Goal: Transaction & Acquisition: Purchase product/service

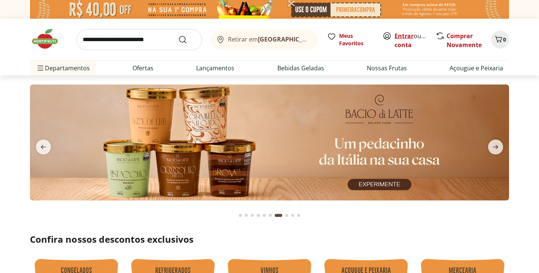
click at [402, 34] on link "Entrar" at bounding box center [403, 36] width 19 height 8
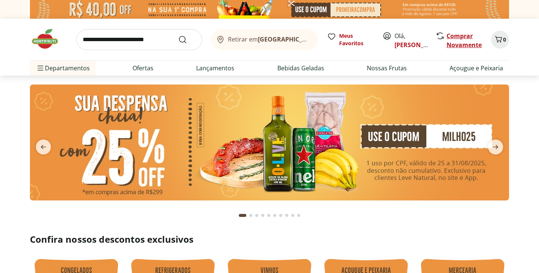
click at [461, 42] on link "Comprar Novamente" at bounding box center [463, 40] width 35 height 17
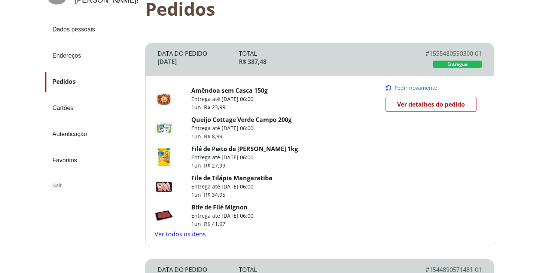
scroll to position [73, 0]
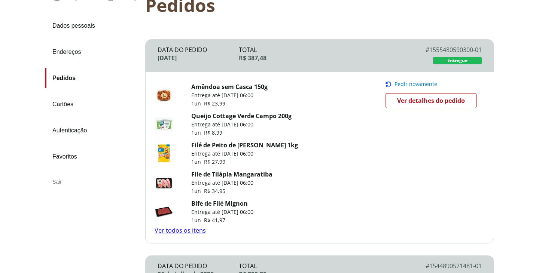
click at [178, 229] on link "Ver todos os itens" at bounding box center [179, 230] width 51 height 8
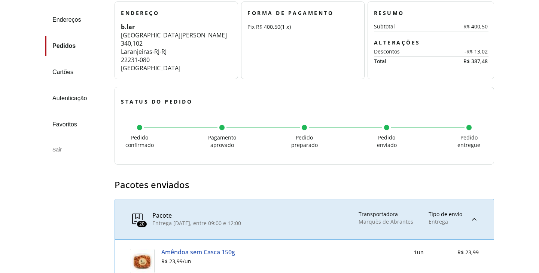
scroll to position [129, 0]
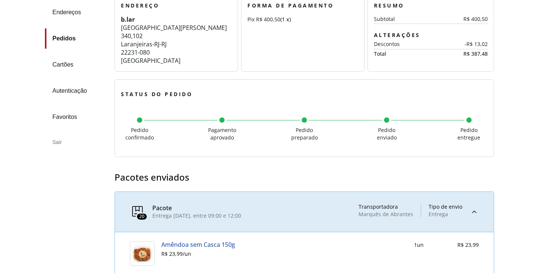
click at [191, 210] on div "Pacote" at bounding box center [196, 208] width 89 height 7
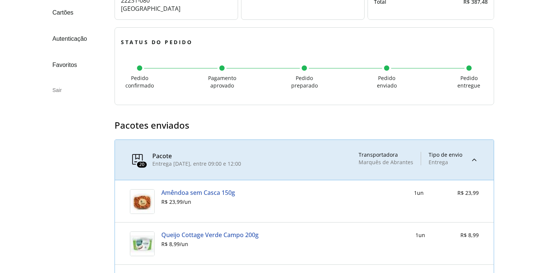
scroll to position [0, 0]
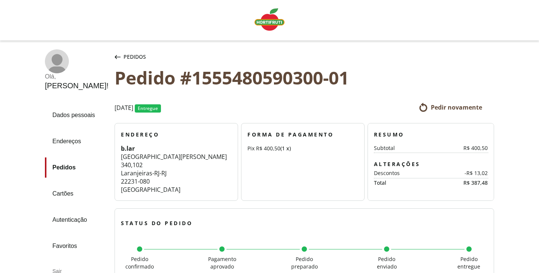
click at [427, 106] on icon at bounding box center [422, 107] width 9 height 9
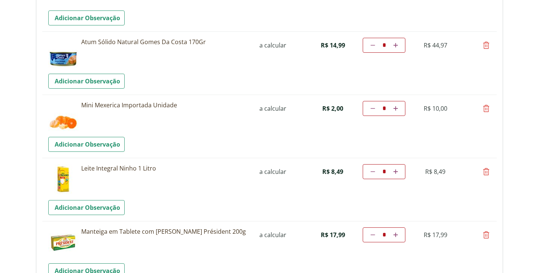
scroll to position [761, 0]
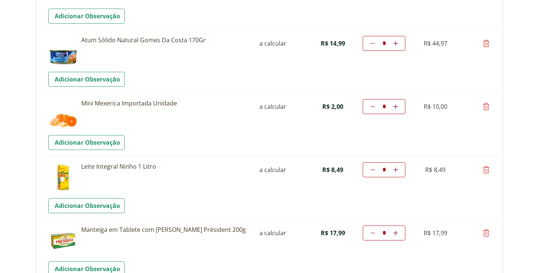
click at [486, 174] on td "remover Por favor, aguarde..." at bounding box center [485, 169] width 9 height 15
click at [486, 171] on icon at bounding box center [485, 169] width 9 height 9
type input "*"
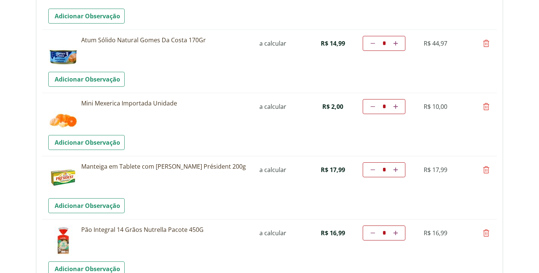
click at [485, 171] on icon at bounding box center [485, 169] width 9 height 9
type input "*"
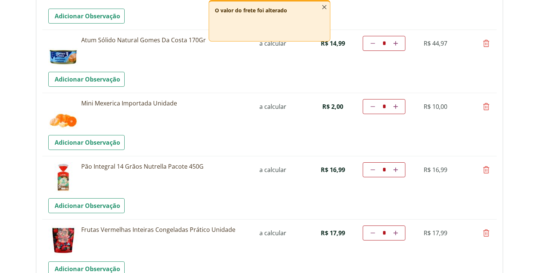
click at [325, 9] on icon "button" at bounding box center [324, 7] width 8 height 8
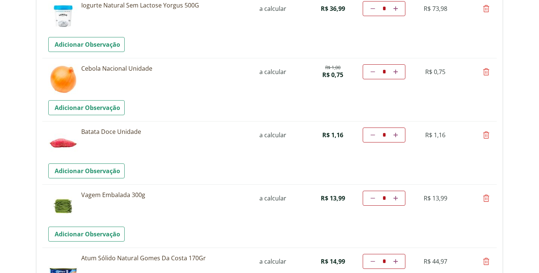
scroll to position [546, 0]
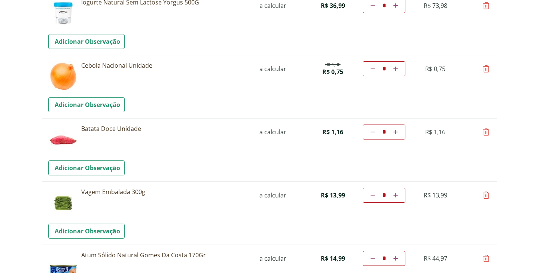
click at [485, 198] on icon at bounding box center [485, 195] width 9 height 9
type input "*"
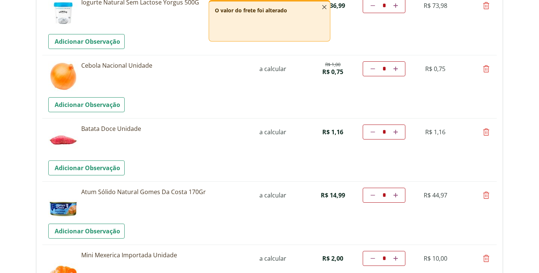
click at [323, 7] on icon "button" at bounding box center [324, 7] width 8 height 8
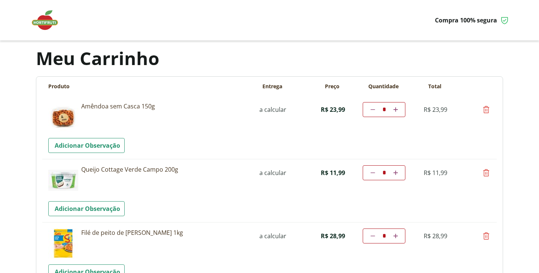
scroll to position [10, 0]
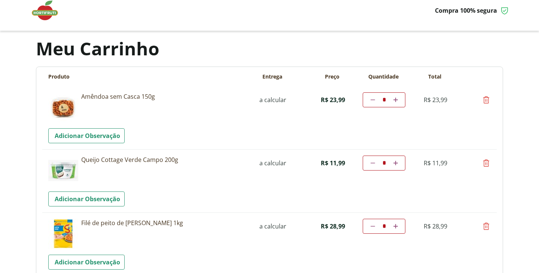
click at [488, 100] on icon at bounding box center [485, 99] width 9 height 9
type input "*"
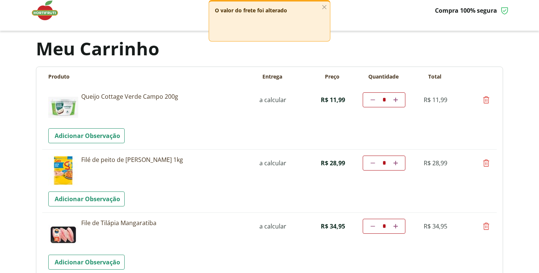
click td "Diminuir a quantidade * Aumentar a quantidade"
click icon
type input "*"
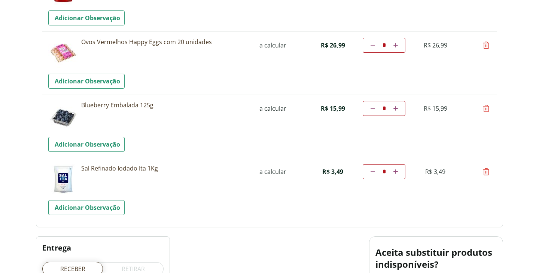
scroll to position [884, 0]
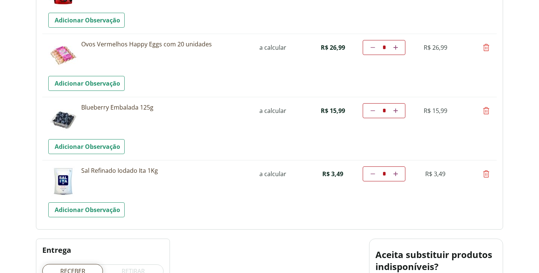
click icon
type input "*"
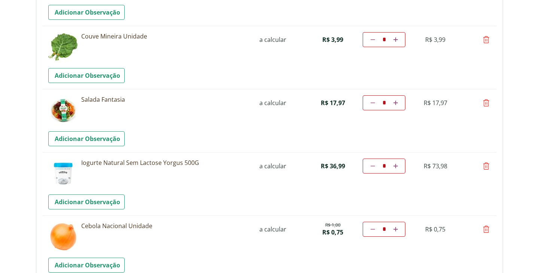
scroll to position [0, 0]
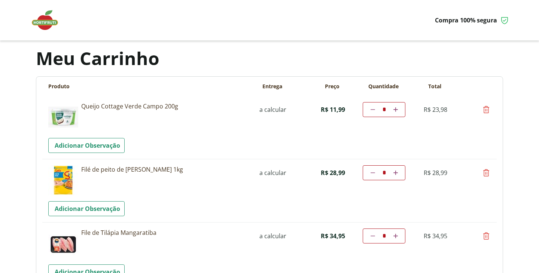
click img
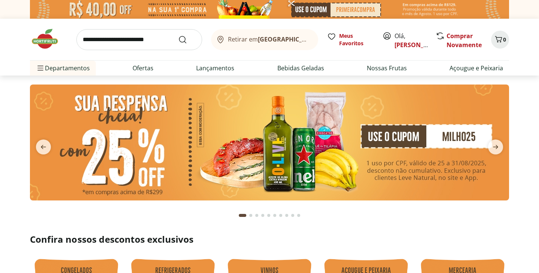
click at [141, 44] on input "search" at bounding box center [139, 39] width 126 height 21
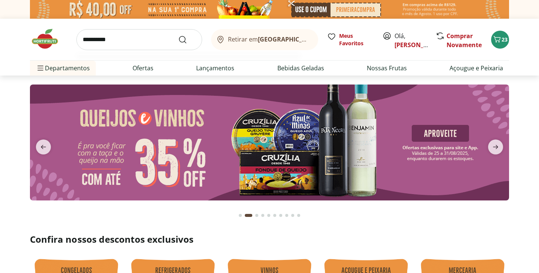
type input "**********"
click at [178, 35] on button "Submit Search" at bounding box center [187, 39] width 18 height 9
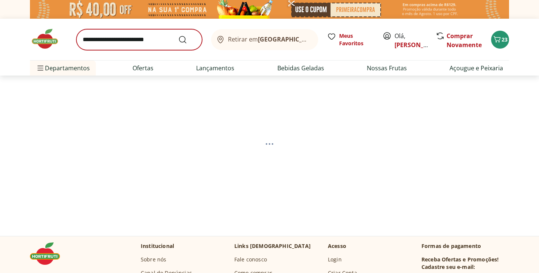
select select "**********"
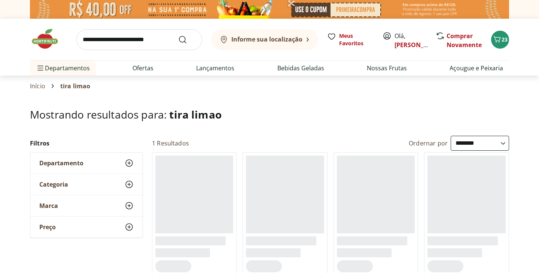
click at [135, 39] on input "search" at bounding box center [139, 39] width 126 height 21
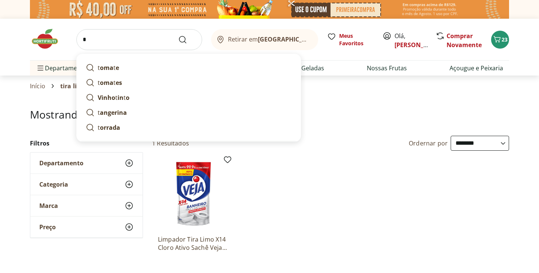
type input "*"
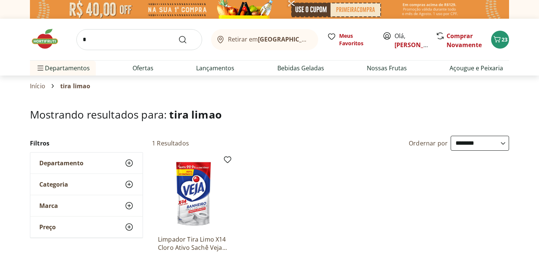
click at [196, 209] on img at bounding box center [193, 193] width 71 height 71
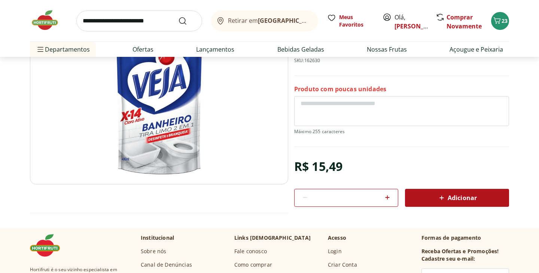
scroll to position [113, 0]
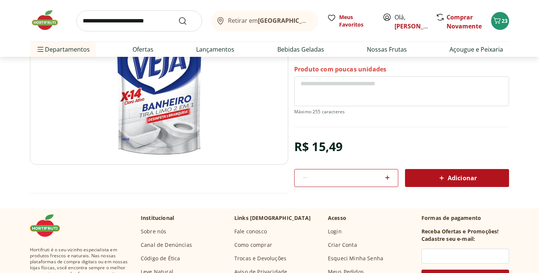
click at [389, 178] on icon at bounding box center [387, 177] width 9 height 9
type input "*"
click at [429, 181] on div "Adicionar" at bounding box center [457, 177] width 92 height 13
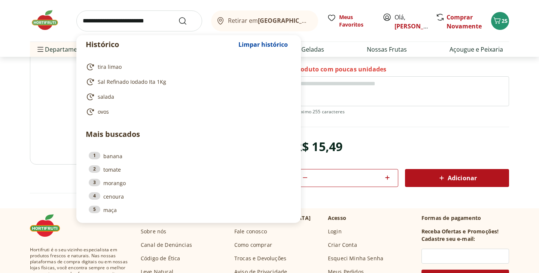
click at [146, 17] on input "search" at bounding box center [139, 20] width 126 height 21
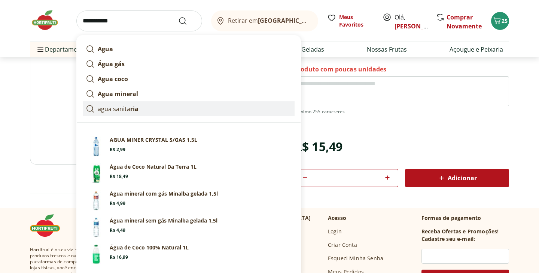
click at [122, 109] on p "agua sanita ria" at bounding box center [118, 108] width 41 height 9
type input "**********"
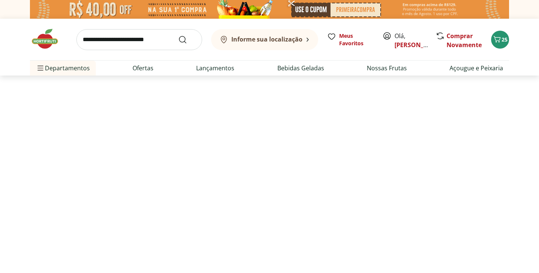
select select "**********"
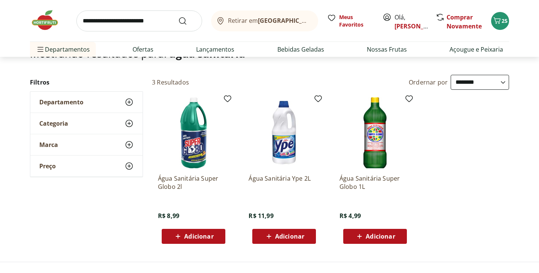
scroll to position [64, 0]
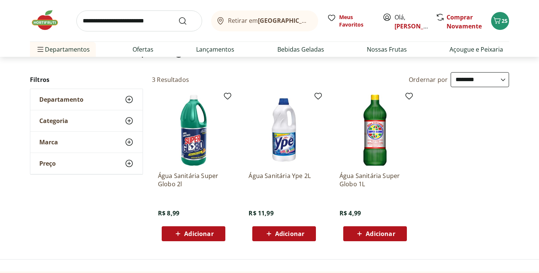
click at [185, 234] on span "Adicionar" at bounding box center [198, 234] width 29 height 6
click at [140, 16] on input "search" at bounding box center [139, 20] width 126 height 21
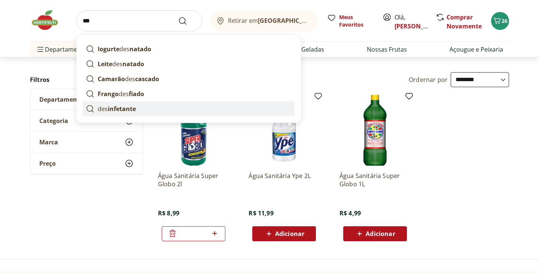
click at [136, 107] on link "des infetante" at bounding box center [189, 108] width 212 height 15
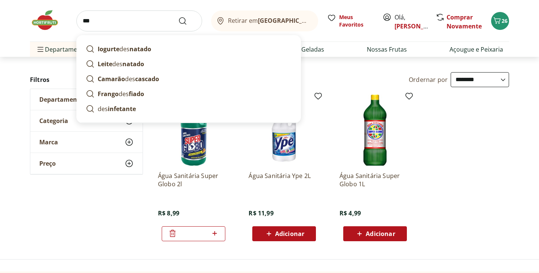
type input "**********"
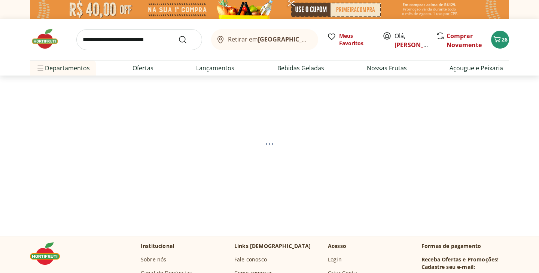
select select "**********"
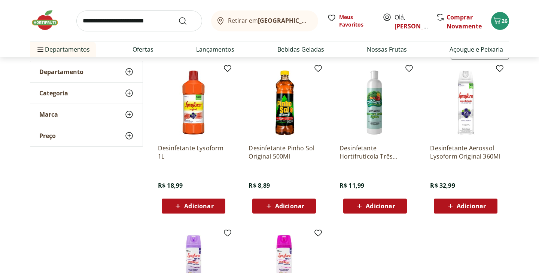
scroll to position [93, 0]
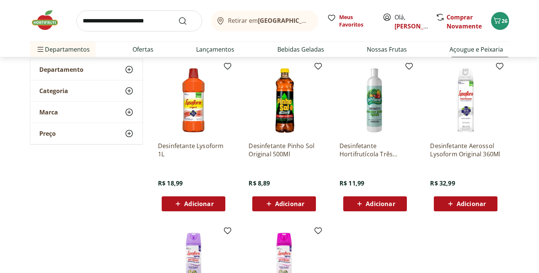
click at [205, 202] on span "Adicionar" at bounding box center [198, 204] width 29 height 6
click at [107, 21] on input "search" at bounding box center [139, 20] width 126 height 21
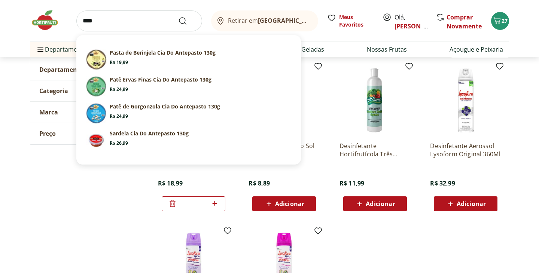
type input "***"
click button "Submit Search" at bounding box center [187, 20] width 18 height 9
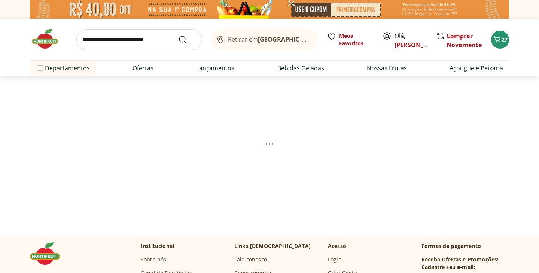
select select "**********"
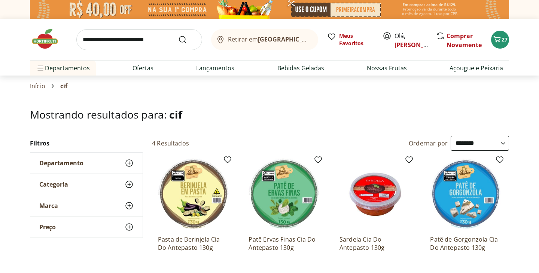
click at [135, 48] on input "search" at bounding box center [139, 39] width 126 height 21
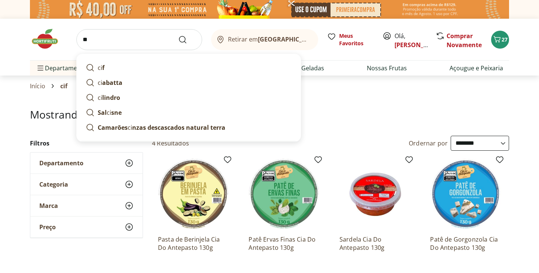
type input "*"
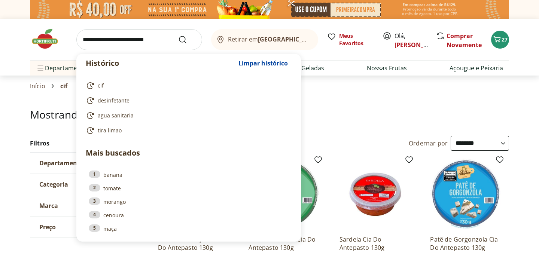
paste input "**********"
type input "**********"
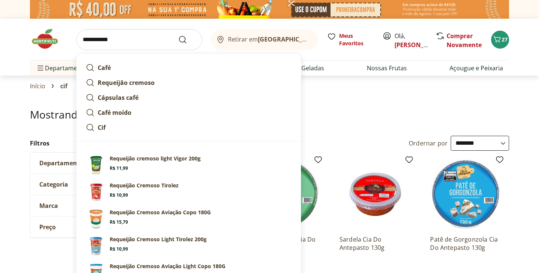
click button "Submit Search" at bounding box center [187, 39] width 18 height 9
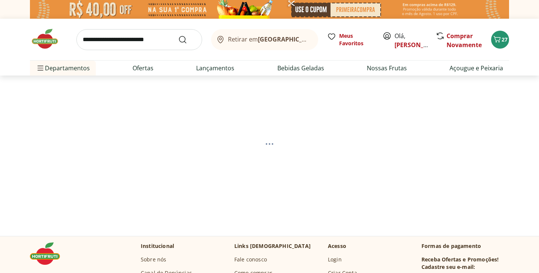
select select "**********"
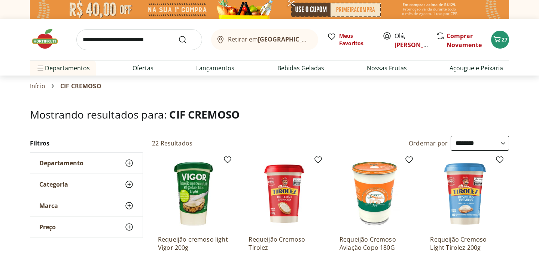
click at [168, 36] on input "search" at bounding box center [139, 39] width 126 height 21
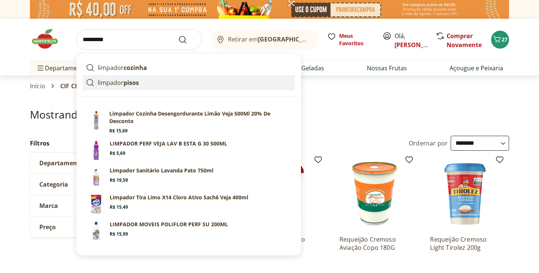
click at [153, 89] on link "limpador pisos" at bounding box center [189, 82] width 212 height 15
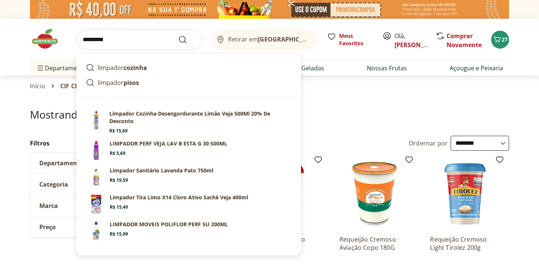
type input "**********"
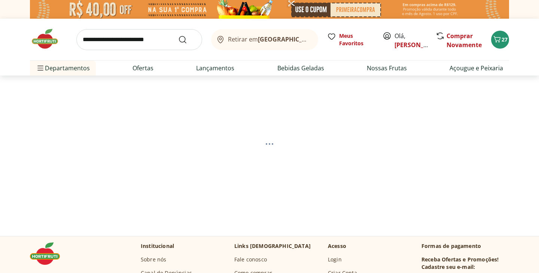
select select "**********"
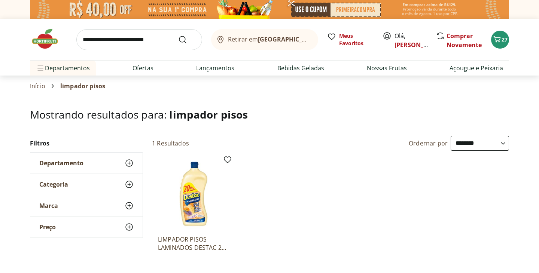
click at [182, 191] on img at bounding box center [193, 193] width 71 height 71
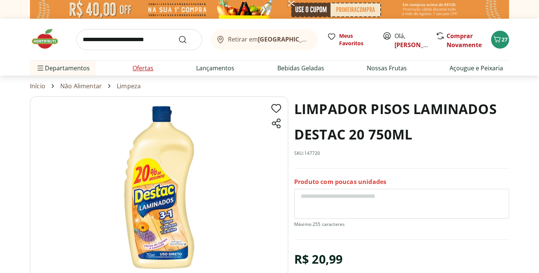
click at [143, 73] on li "Ofertas" at bounding box center [142, 68] width 33 height 15
click at [137, 67] on link "Ofertas" at bounding box center [142, 68] width 21 height 9
select select "**********"
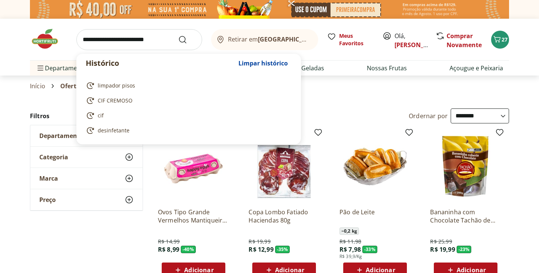
click at [132, 42] on input "search" at bounding box center [139, 39] width 126 height 21
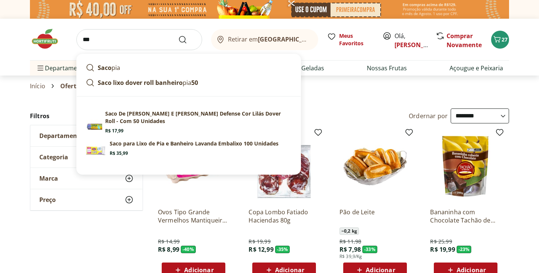
type input "***"
click at [178, 35] on button "Submit Search" at bounding box center [187, 39] width 18 height 9
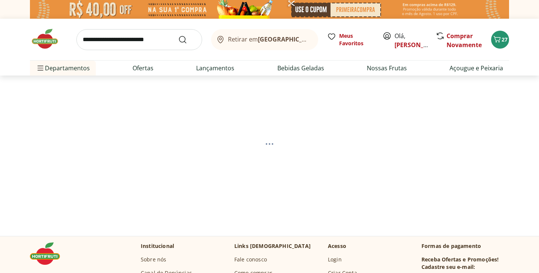
select select "**********"
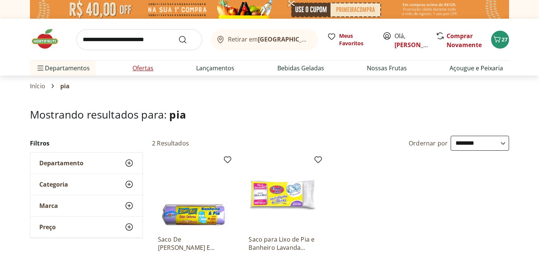
click at [144, 68] on link "Ofertas" at bounding box center [142, 68] width 21 height 9
select select "**********"
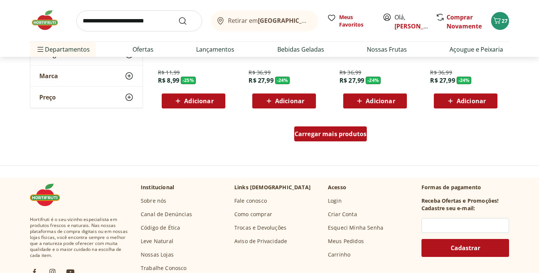
scroll to position [500, 0]
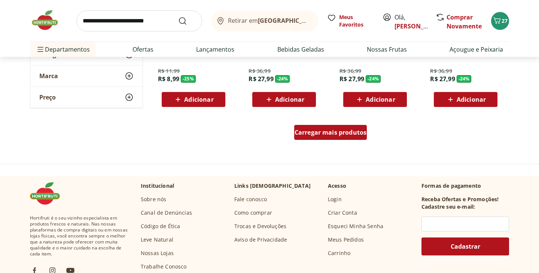
click at [316, 133] on span "Carregar mais produtos" at bounding box center [330, 132] width 72 height 6
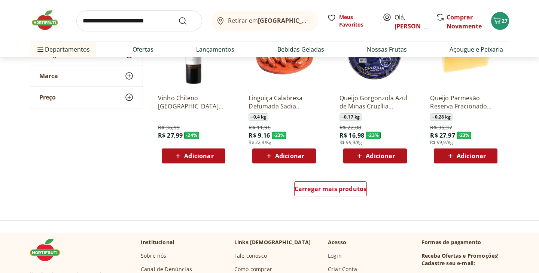
scroll to position [952, 0]
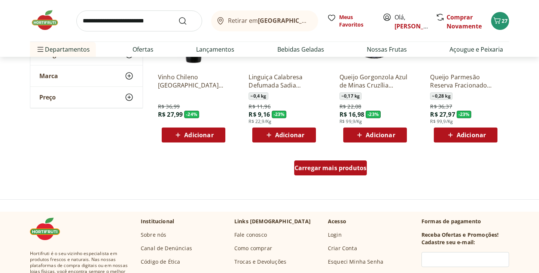
click at [301, 168] on span "Carregar mais produtos" at bounding box center [330, 168] width 72 height 6
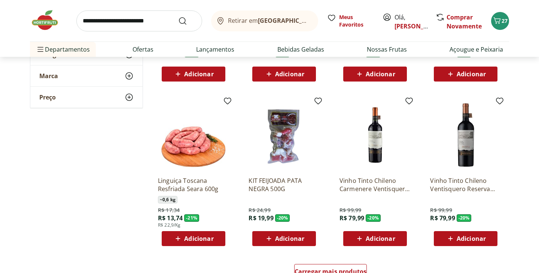
scroll to position [1390, 0]
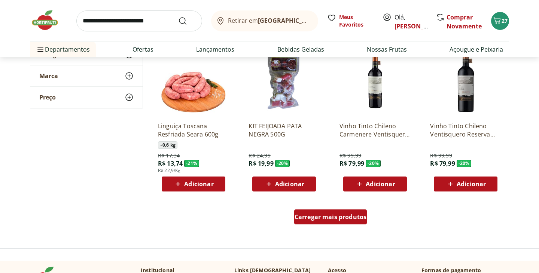
click at [323, 226] on link "Carregar mais produtos" at bounding box center [330, 218] width 73 height 18
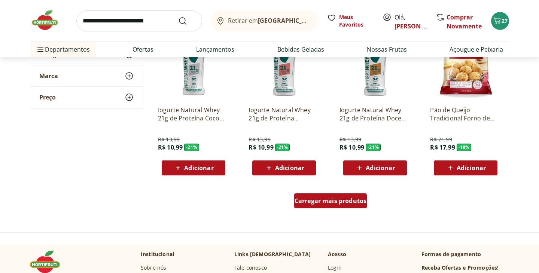
scroll to position [1895, 0]
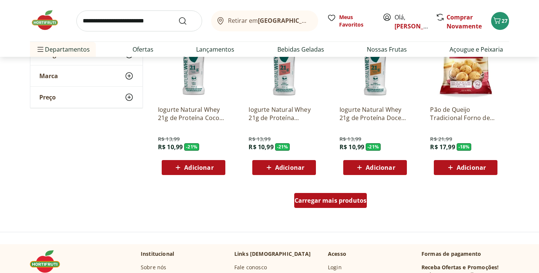
click at [320, 209] on link "Carregar mais produtos" at bounding box center [330, 202] width 73 height 18
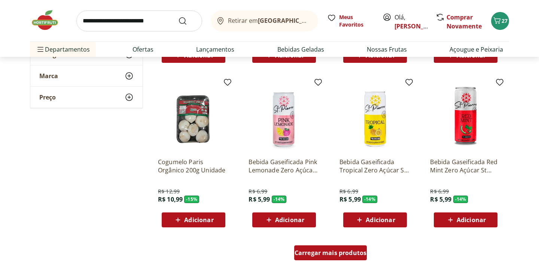
scroll to position [2365, 0]
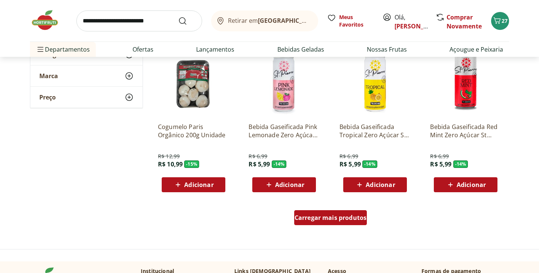
click at [323, 216] on span "Carregar mais produtos" at bounding box center [330, 218] width 72 height 6
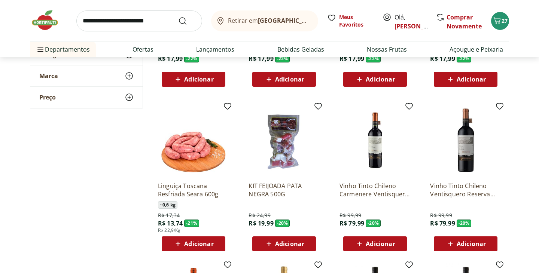
scroll to position [1193, 0]
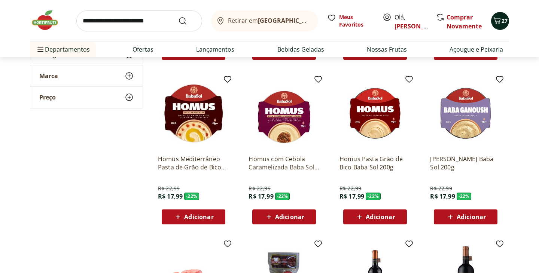
click at [498, 23] on icon "Carrinho" at bounding box center [496, 20] width 7 height 6
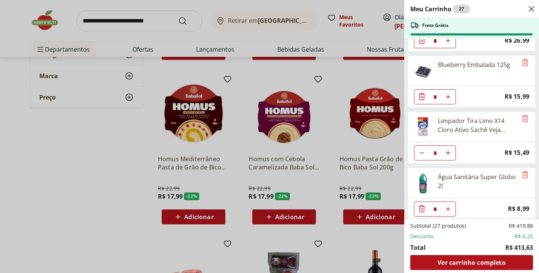
scroll to position [832, 0]
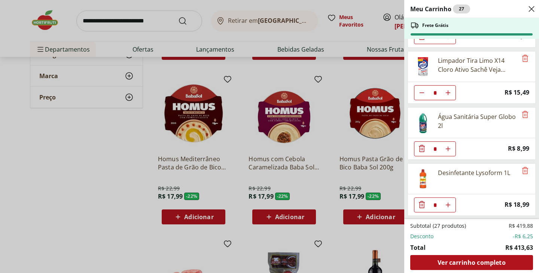
click at [141, 23] on div "Meu Carrinho 27 Frete Grátis Queijo Cottage Verde Campo 200g * Price: R$ 11,99 …" at bounding box center [269, 136] width 539 height 273
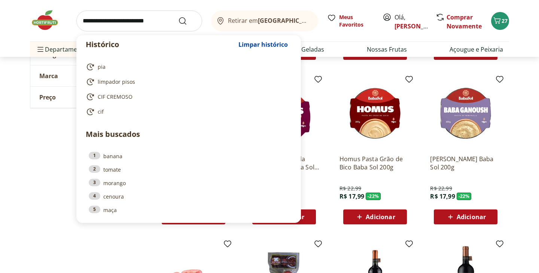
click at [140, 20] on input "search" at bounding box center [139, 20] width 126 height 21
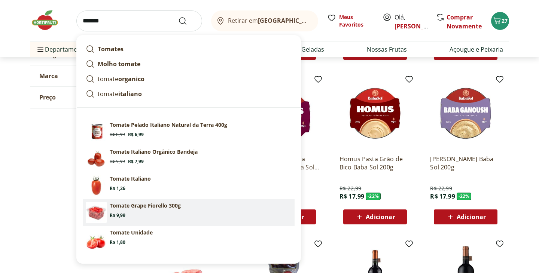
click at [156, 207] on p "Tomate Grape Fiorello 300g" at bounding box center [145, 205] width 71 height 7
type input "**********"
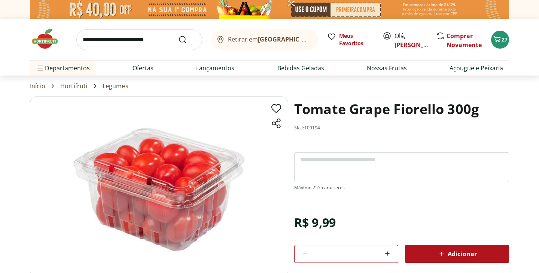
click at [461, 250] on span "Adicionar" at bounding box center [457, 253] width 40 height 9
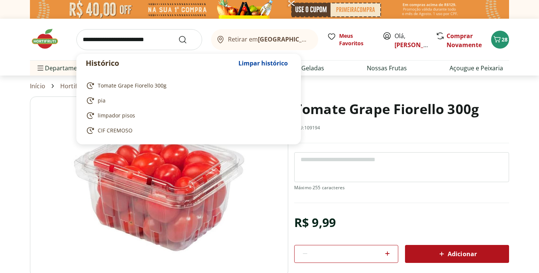
click at [149, 46] on input "search" at bounding box center [139, 39] width 126 height 21
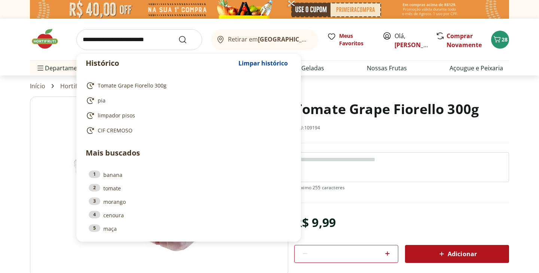
click at [315, 54] on div "Histórico Limpar histórico Tomate Grape Fiorello 300g pia limpador pisos CIF CR…" at bounding box center [269, 40] width 479 height 42
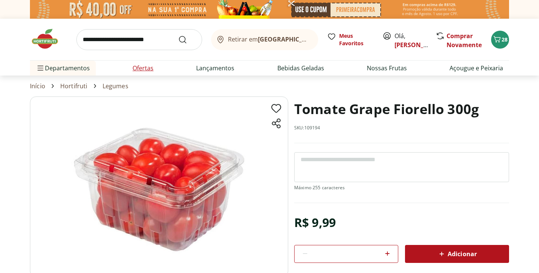
click at [152, 71] on link "Ofertas" at bounding box center [142, 68] width 21 height 9
select select "**********"
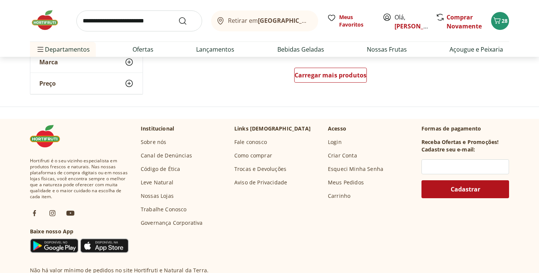
scroll to position [548, 0]
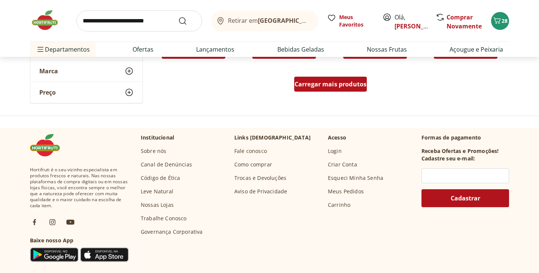
click at [345, 83] on span "Carregar mais produtos" at bounding box center [330, 84] width 72 height 6
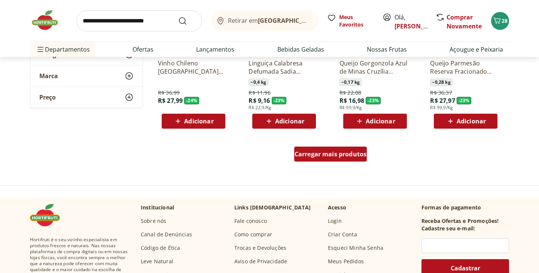
scroll to position [986, 0]
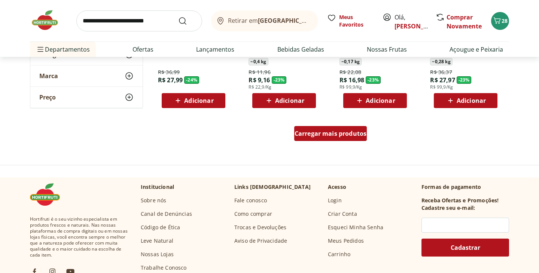
click at [335, 134] on span "Carregar mais produtos" at bounding box center [330, 134] width 72 height 6
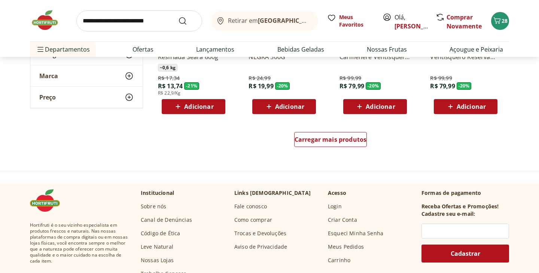
scroll to position [1471, 0]
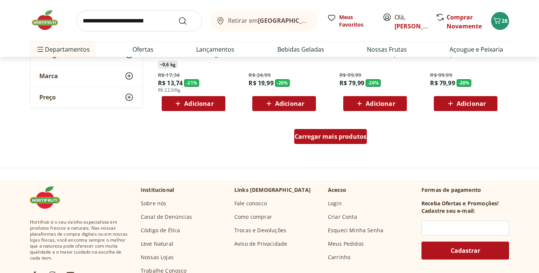
click at [348, 136] on span "Carregar mais produtos" at bounding box center [330, 137] width 72 height 6
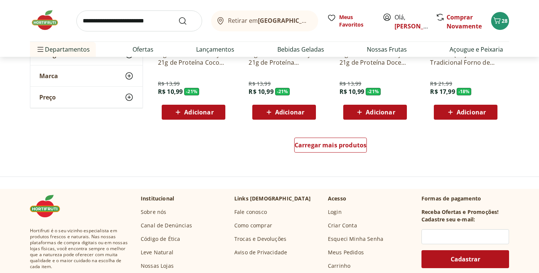
scroll to position [1944, 0]
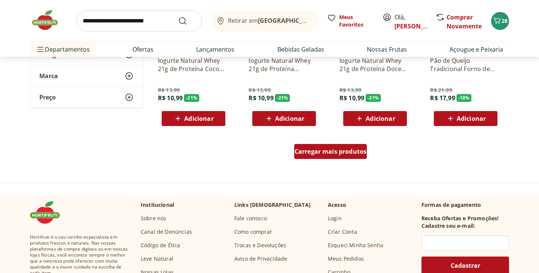
click at [319, 145] on div "Carregar mais produtos" at bounding box center [330, 151] width 73 height 15
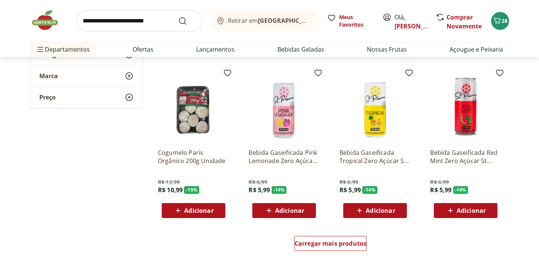
scroll to position [2340, 0]
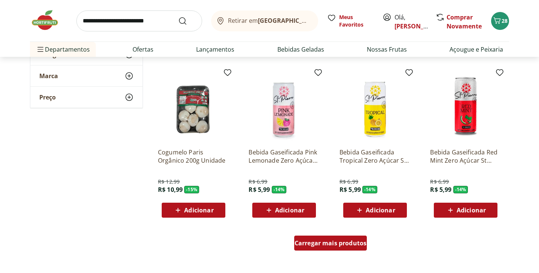
click at [303, 243] on span "Carregar mais produtos" at bounding box center [330, 243] width 72 height 6
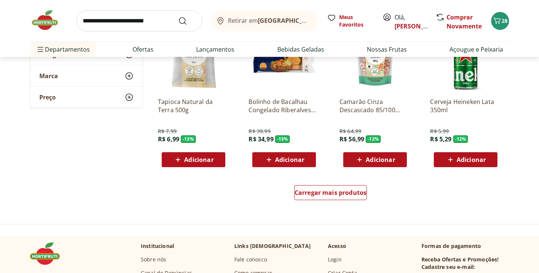
scroll to position [2919, 0]
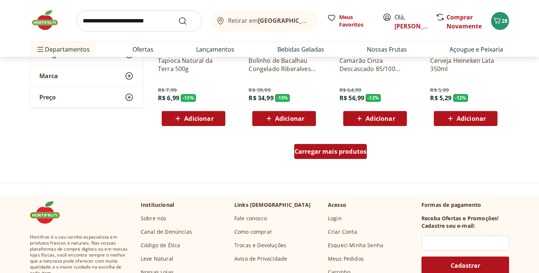
click at [329, 156] on div "Carregar mais produtos" at bounding box center [330, 151] width 73 height 15
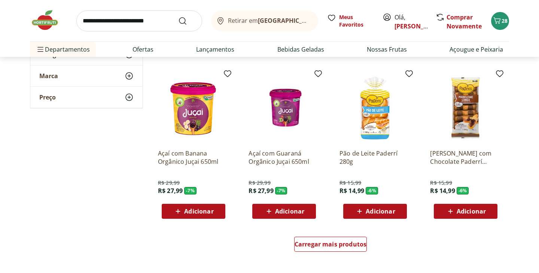
scroll to position [3338, 0]
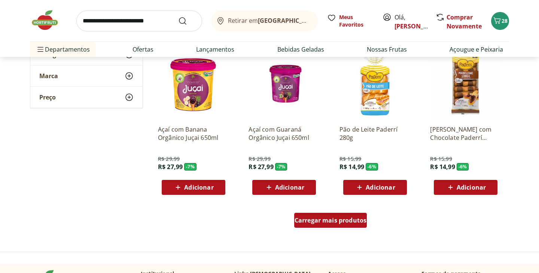
click at [318, 214] on div "Carregar mais produtos" at bounding box center [330, 220] width 73 height 15
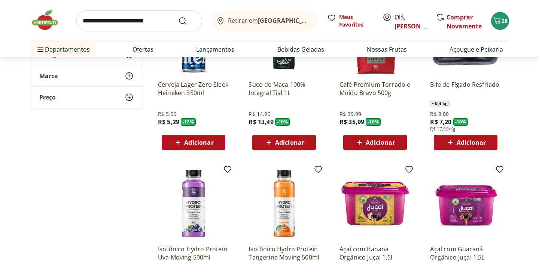
scroll to position [2984, 0]
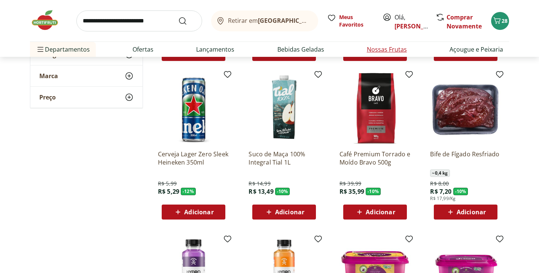
click at [371, 53] on link "Nossas Frutas" at bounding box center [386, 49] width 40 height 9
select select "**********"
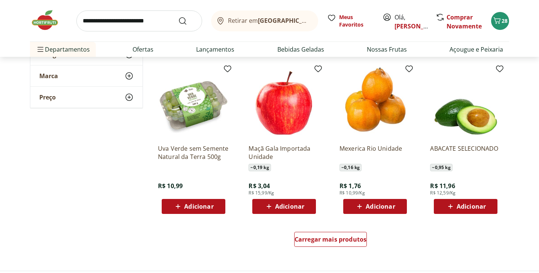
scroll to position [395, 0]
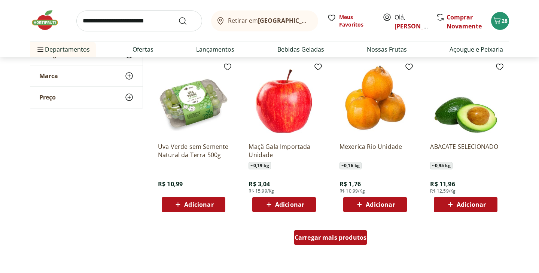
click at [326, 245] on link "Carregar mais produtos" at bounding box center [330, 239] width 73 height 18
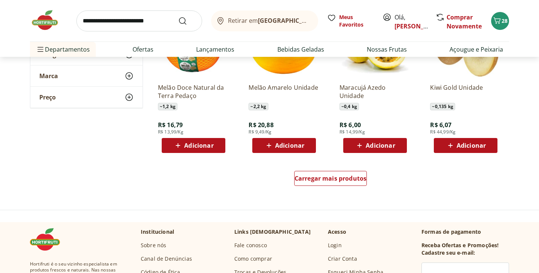
scroll to position [944, 0]
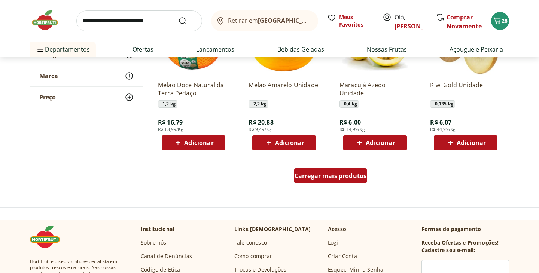
click at [355, 178] on span "Carregar mais produtos" at bounding box center [330, 176] width 72 height 6
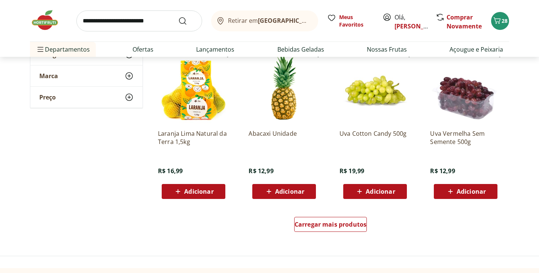
scroll to position [1385, 0]
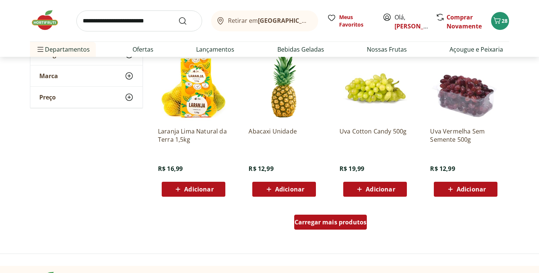
click at [351, 224] on span "Carregar mais produtos" at bounding box center [330, 222] width 72 height 6
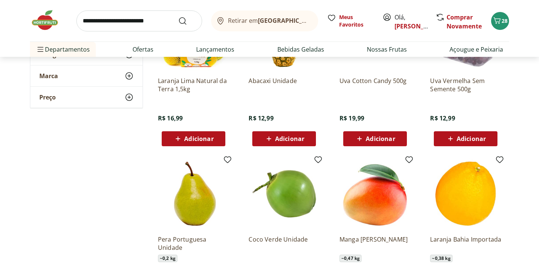
scroll to position [1435, 0]
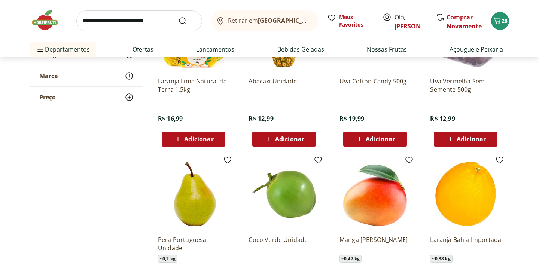
click at [451, 139] on icon at bounding box center [450, 139] width 4 height 4
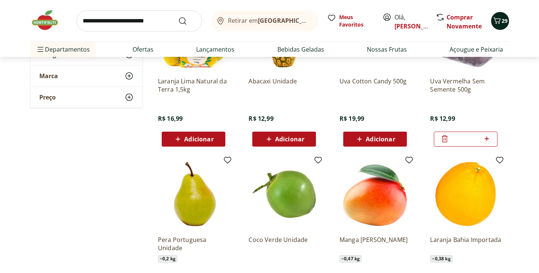
click at [497, 21] on icon "Carrinho" at bounding box center [496, 20] width 9 height 9
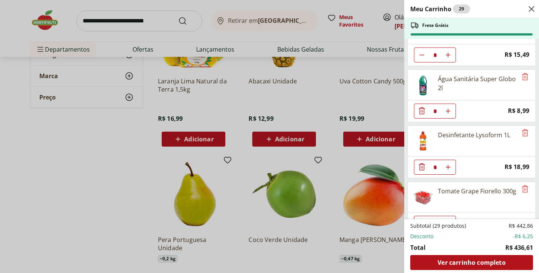
scroll to position [945, 0]
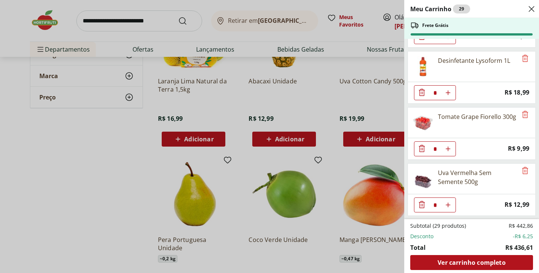
click at [334, 75] on div "Meu Carrinho 29 Frete Grátis Queijo Cottage Verde Campo 200g * Price: R$ 11,99 …" at bounding box center [269, 136] width 539 height 273
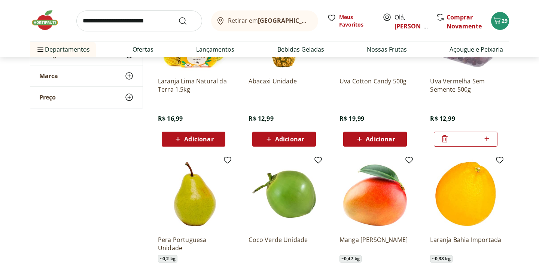
click at [155, 17] on input "search" at bounding box center [139, 20] width 126 height 21
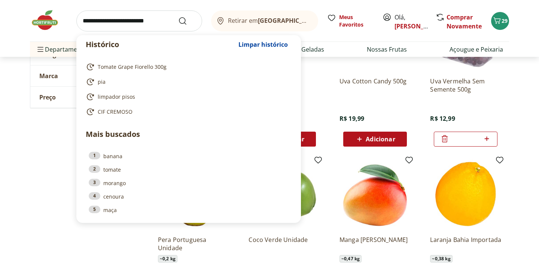
paste input "*******"
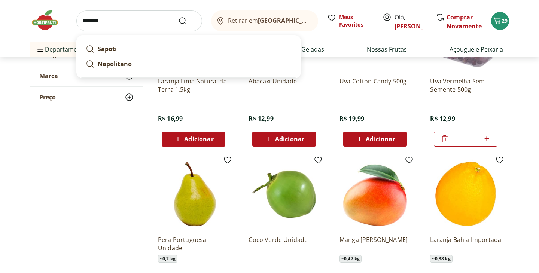
type input "*******"
click at [178, 16] on button "Submit Search" at bounding box center [187, 20] width 18 height 9
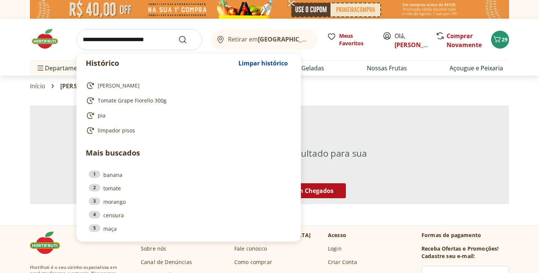
click at [154, 41] on input "search" at bounding box center [139, 39] width 126 height 21
paste input "*******"
type input "*******"
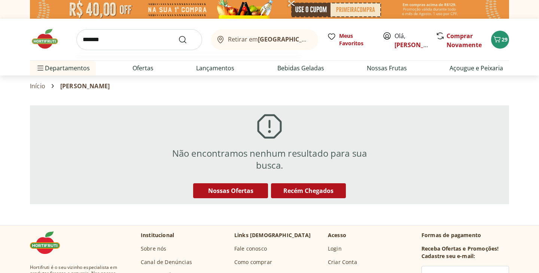
click button "Submit Search" at bounding box center [187, 39] width 18 height 9
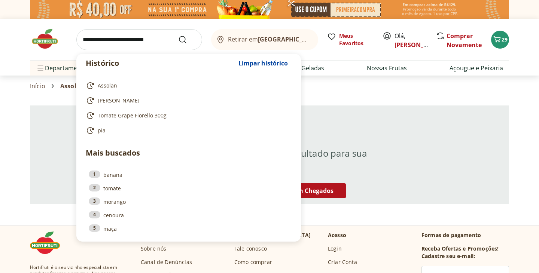
click at [139, 46] on input "search" at bounding box center [139, 39] width 126 height 21
paste input "*****"
type input "*****"
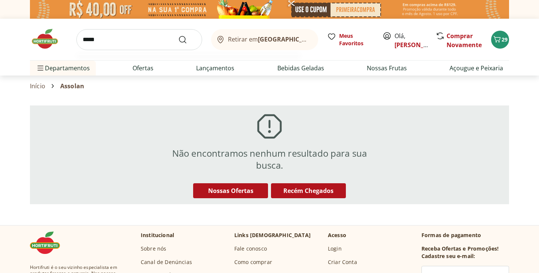
click button "Submit Search" at bounding box center [187, 39] width 18 height 9
click at [145, 40] on input "search" at bounding box center [139, 39] width 126 height 21
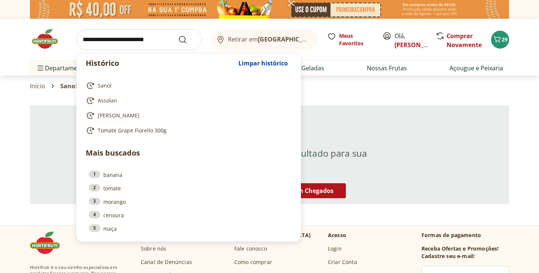
paste input "********"
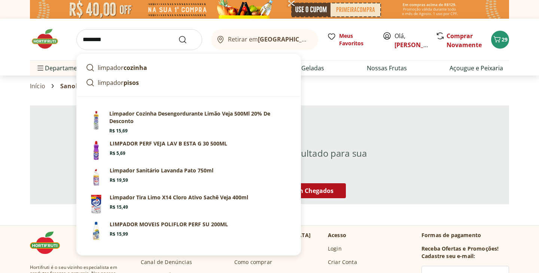
type input "********"
click at [178, 35] on button "Submit Search" at bounding box center [187, 39] width 18 height 9
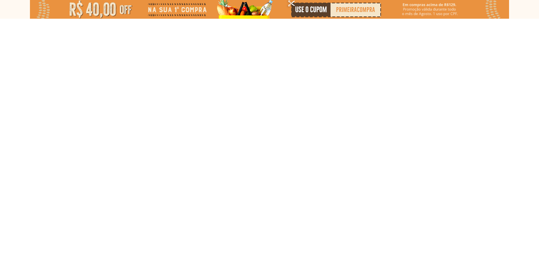
select select "**********"
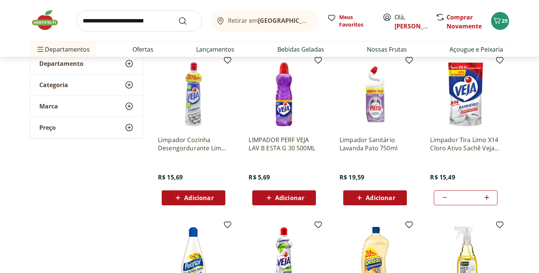
scroll to position [114, 0]
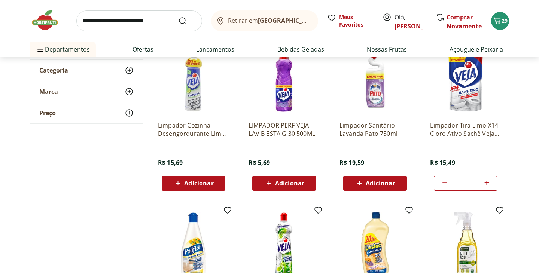
click at [266, 181] on icon at bounding box center [268, 183] width 9 height 9
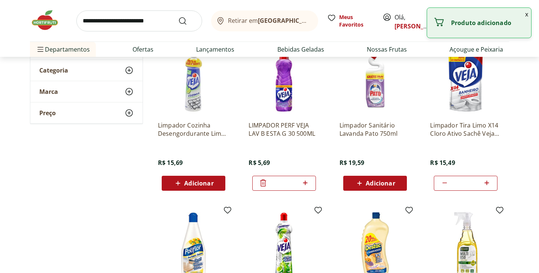
click at [189, 183] on span "Adicionar" at bounding box center [198, 183] width 29 height 6
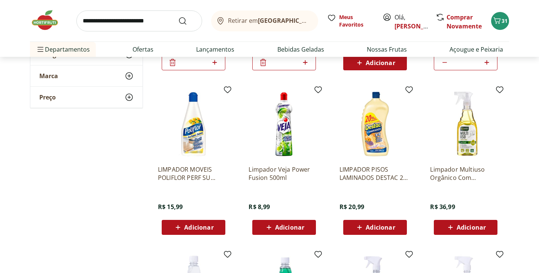
scroll to position [0, 0]
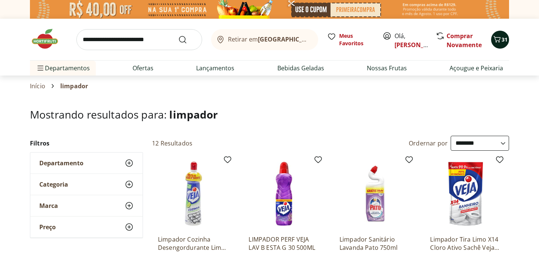
click at [501, 40] on span "31" at bounding box center [504, 39] width 6 height 7
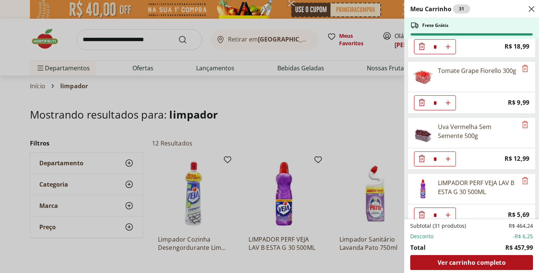
scroll to position [1057, 0]
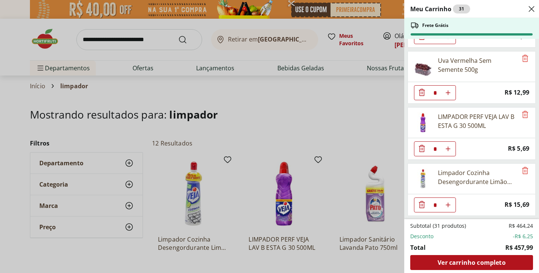
click at [343, 128] on div "Meu Carrinho 31 Frete Grátis Queijo Cottage Verde Campo 200g * Price: R$ 11,99 …" at bounding box center [269, 136] width 539 height 273
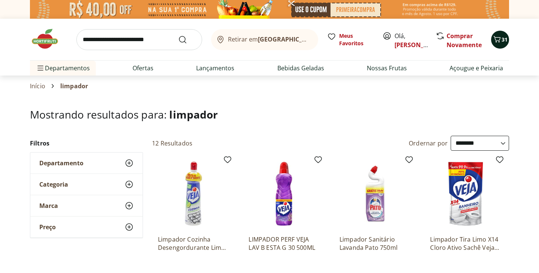
click at [501, 42] on span "31" at bounding box center [504, 39] width 6 height 7
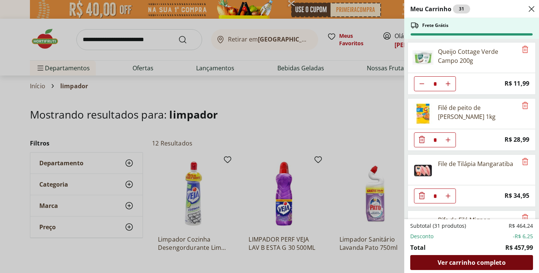
click at [506, 262] on div "Ver carrinho completo" at bounding box center [471, 262] width 123 height 15
